Goal: Information Seeking & Learning: Check status

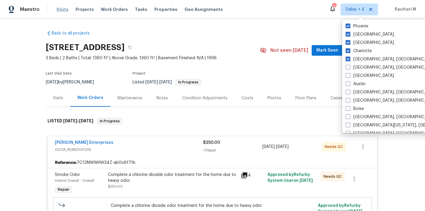
click at [66, 11] on span "Visits" at bounding box center [62, 9] width 12 height 6
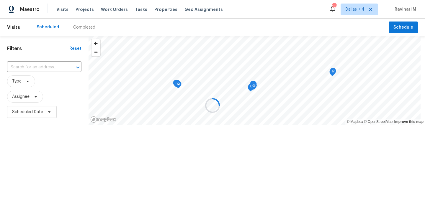
click at [90, 24] on div at bounding box center [212, 105] width 425 height 211
click at [86, 26] on div at bounding box center [212, 105] width 425 height 211
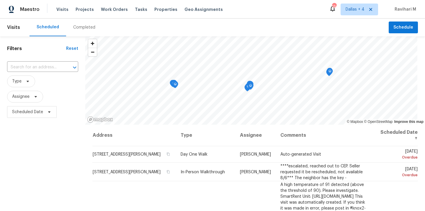
click at [82, 30] on div "Completed" at bounding box center [84, 28] width 22 height 6
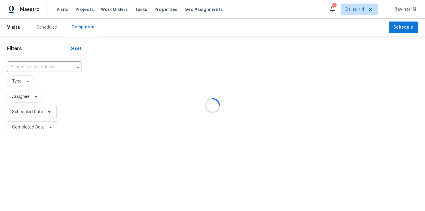
click at [35, 66] on div at bounding box center [212, 105] width 425 height 211
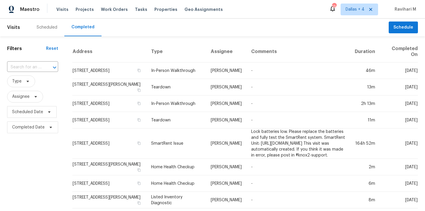
click at [35, 66] on input "text" at bounding box center [24, 67] width 35 height 9
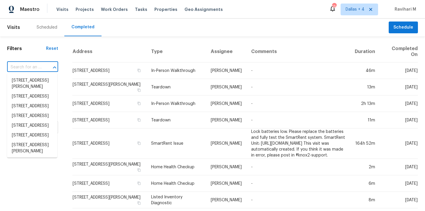
paste input "[STREET_ADDRESS]"
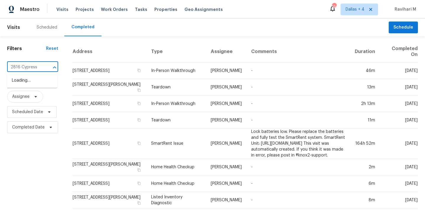
type input "2816 Cypress"
click at [360, 12] on span "Dallas + 4" at bounding box center [355, 9] width 19 height 6
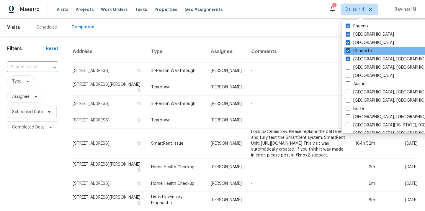
click at [350, 52] on span at bounding box center [348, 50] width 5 height 5
click at [350, 52] on input "Charlotte" at bounding box center [348, 50] width 4 height 4
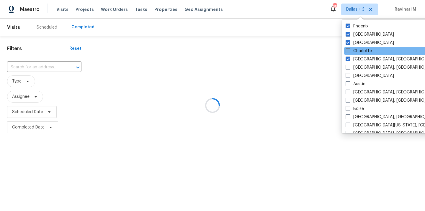
click at [350, 52] on span at bounding box center [348, 50] width 5 height 5
click at [350, 52] on input "Charlotte" at bounding box center [348, 50] width 4 height 4
checkbox input "true"
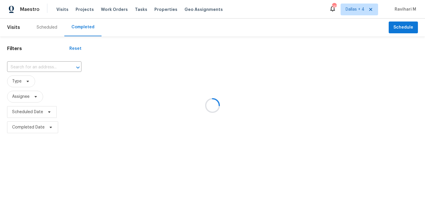
click at [66, 11] on div at bounding box center [212, 105] width 425 height 211
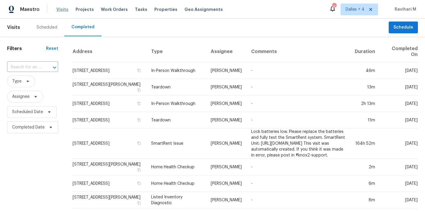
click at [60, 10] on span "Visits" at bounding box center [62, 9] width 12 height 6
click at [119, 34] on div "Scheduled Completed" at bounding box center [209, 28] width 359 height 18
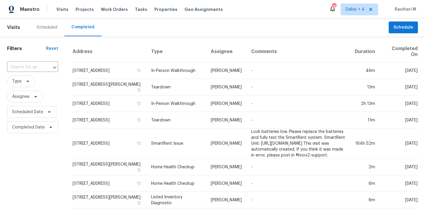
click at [19, 73] on div "​" at bounding box center [32, 67] width 51 height 13
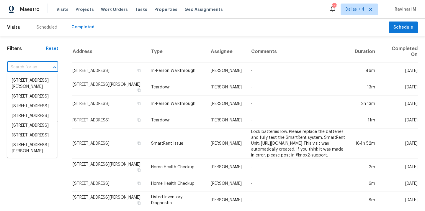
click at [21, 71] on input "text" at bounding box center [24, 67] width 35 height 9
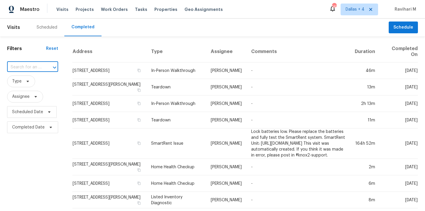
paste input "[STREET_ADDRESS]"
type input "2816 Cypress"
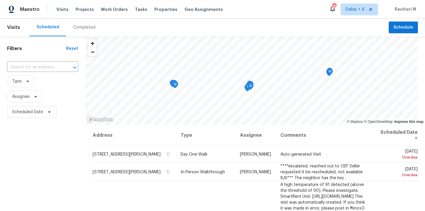
click at [355, 16] on div "Maestro Visits Projects Work Orders Tasks Properties Geo Assignments 141 [GEOGR…" at bounding box center [212, 9] width 425 height 19
click at [354, 12] on span "Dallas + 4" at bounding box center [360, 10] width 38 height 12
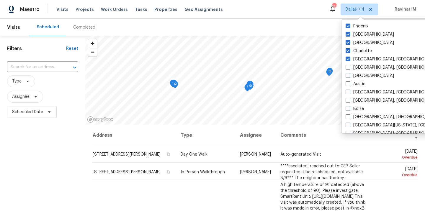
click at [83, 25] on div "Completed" at bounding box center [84, 28] width 22 height 6
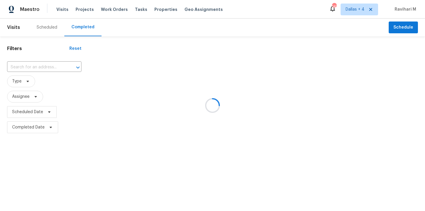
click at [34, 71] on div at bounding box center [212, 105] width 425 height 211
click at [30, 66] on div at bounding box center [212, 105] width 425 height 211
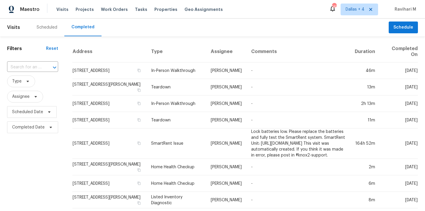
click at [30, 66] on input "text" at bounding box center [24, 67] width 35 height 9
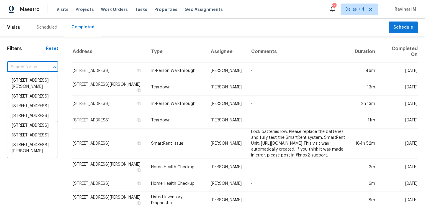
click at [30, 66] on input "text" at bounding box center [24, 67] width 35 height 9
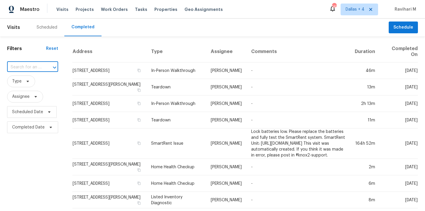
paste input "[STREET_ADDRESS]"
type input "[STREET_ADDRESS]"
click at [353, 7] on span "Dallas + 4" at bounding box center [355, 9] width 19 height 6
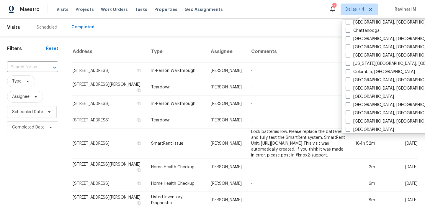
scroll to position [141, 0]
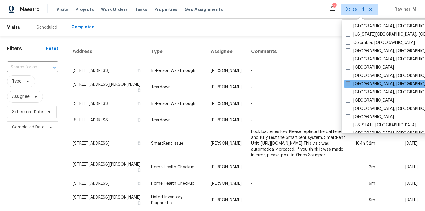
click at [349, 84] on span at bounding box center [348, 84] width 5 height 5
click at [349, 84] on input "[GEOGRAPHIC_DATA], [GEOGRAPHIC_DATA]" at bounding box center [348, 83] width 4 height 4
checkbox input "true"
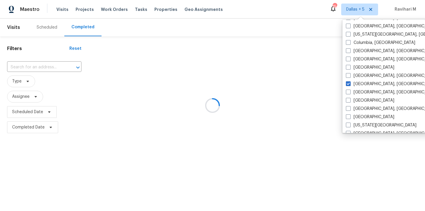
click at [29, 69] on div at bounding box center [212, 105] width 425 height 211
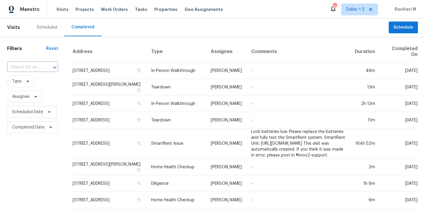
click at [29, 69] on input "text" at bounding box center [24, 67] width 35 height 9
paste input "[STREET_ADDRESS]"
type input "[STREET_ADDRESS]"
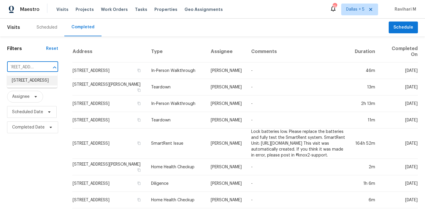
click at [32, 86] on li "[STREET_ADDRESS]" at bounding box center [32, 81] width 50 height 10
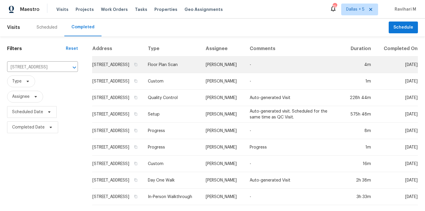
click at [201, 72] on td "Floor Plan Scan" at bounding box center [172, 65] width 58 height 17
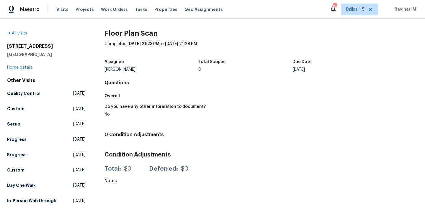
scroll to position [25, 0]
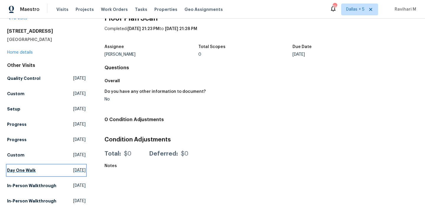
click at [73, 168] on span "[DATE]" at bounding box center [79, 171] width 12 height 6
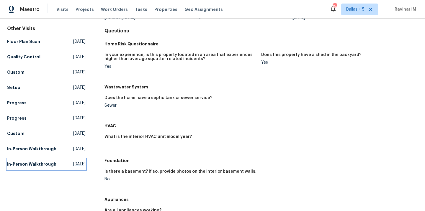
scroll to position [53, 0]
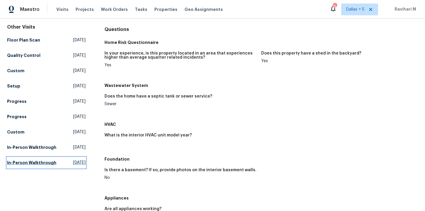
click at [73, 166] on span "[DATE]" at bounding box center [79, 163] width 12 height 6
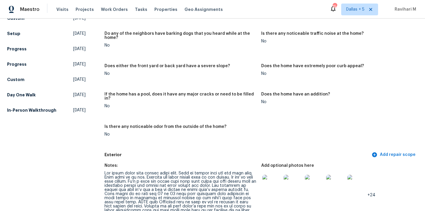
scroll to position [99, 0]
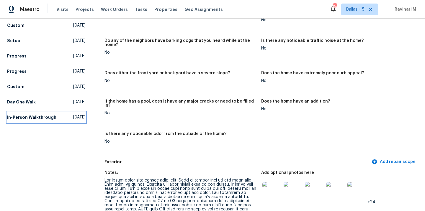
click at [78, 114] on link "In-Person Walkthrough [DATE]" at bounding box center [46, 117] width 79 height 11
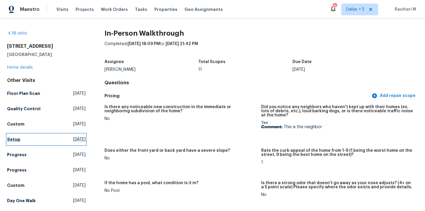
click at [73, 137] on span "[DATE]" at bounding box center [79, 140] width 12 height 6
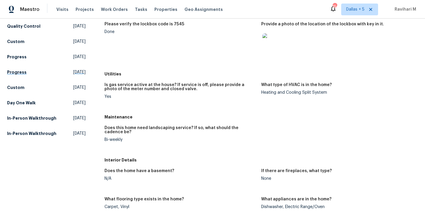
scroll to position [83, 0]
click at [73, 104] on span "[DATE]" at bounding box center [79, 103] width 12 height 6
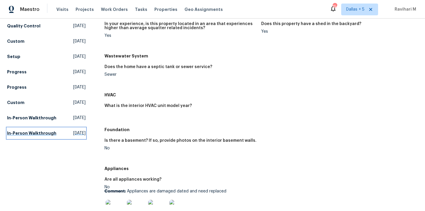
click at [69, 128] on link "In-Person Walkthrough [DATE]" at bounding box center [46, 133] width 79 height 11
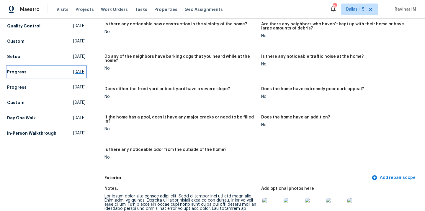
click at [69, 69] on link "Progress [DATE]" at bounding box center [46, 72] width 79 height 11
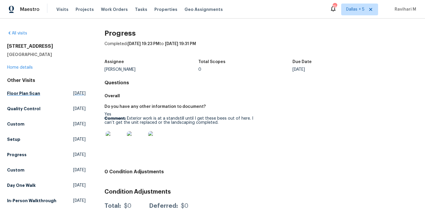
scroll to position [25, 0]
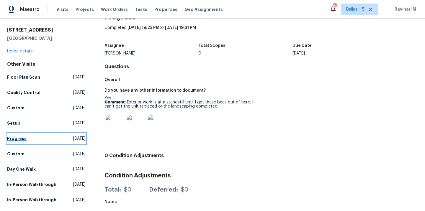
click at [73, 136] on span "[DATE]" at bounding box center [79, 139] width 12 height 6
